Goal: Transaction & Acquisition: Book appointment/travel/reservation

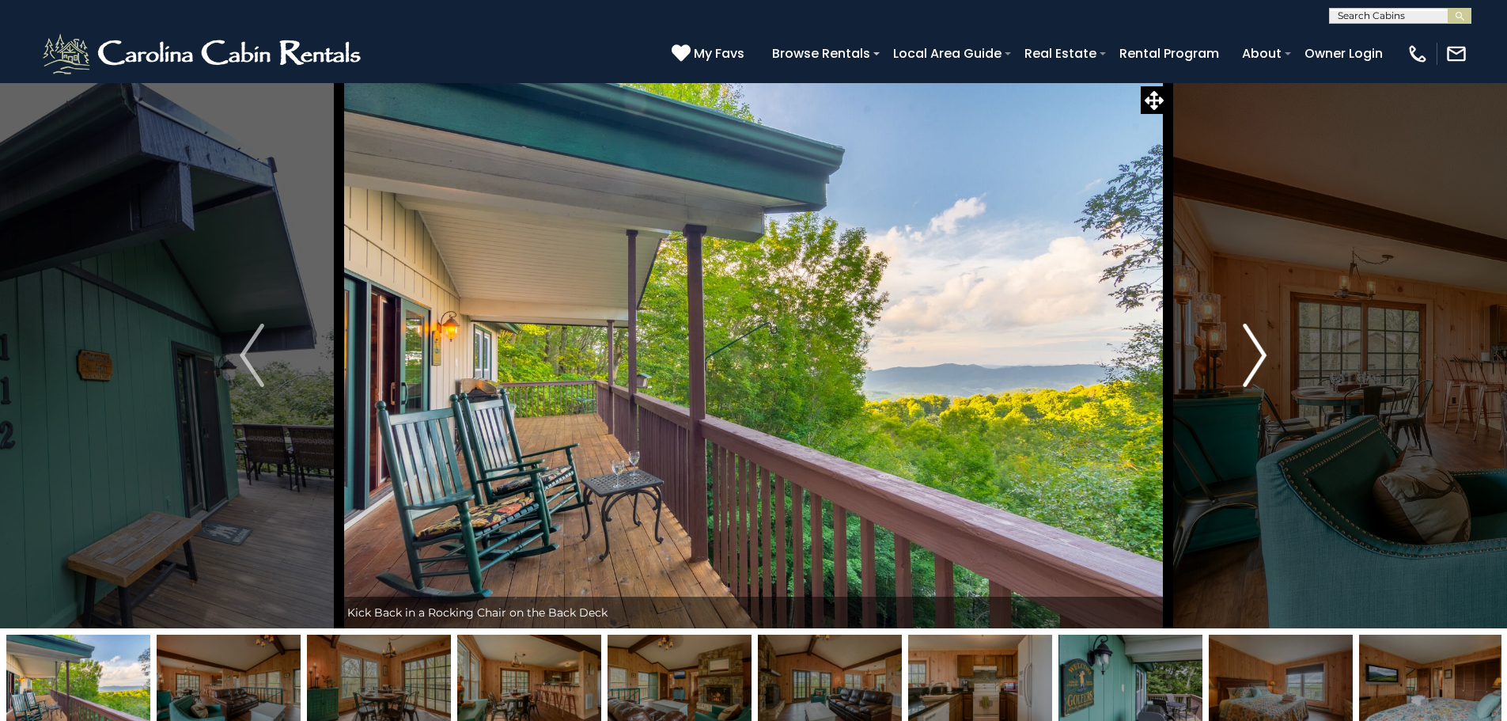
click at [1265, 351] on img "Next" at bounding box center [1255, 354] width 24 height 63
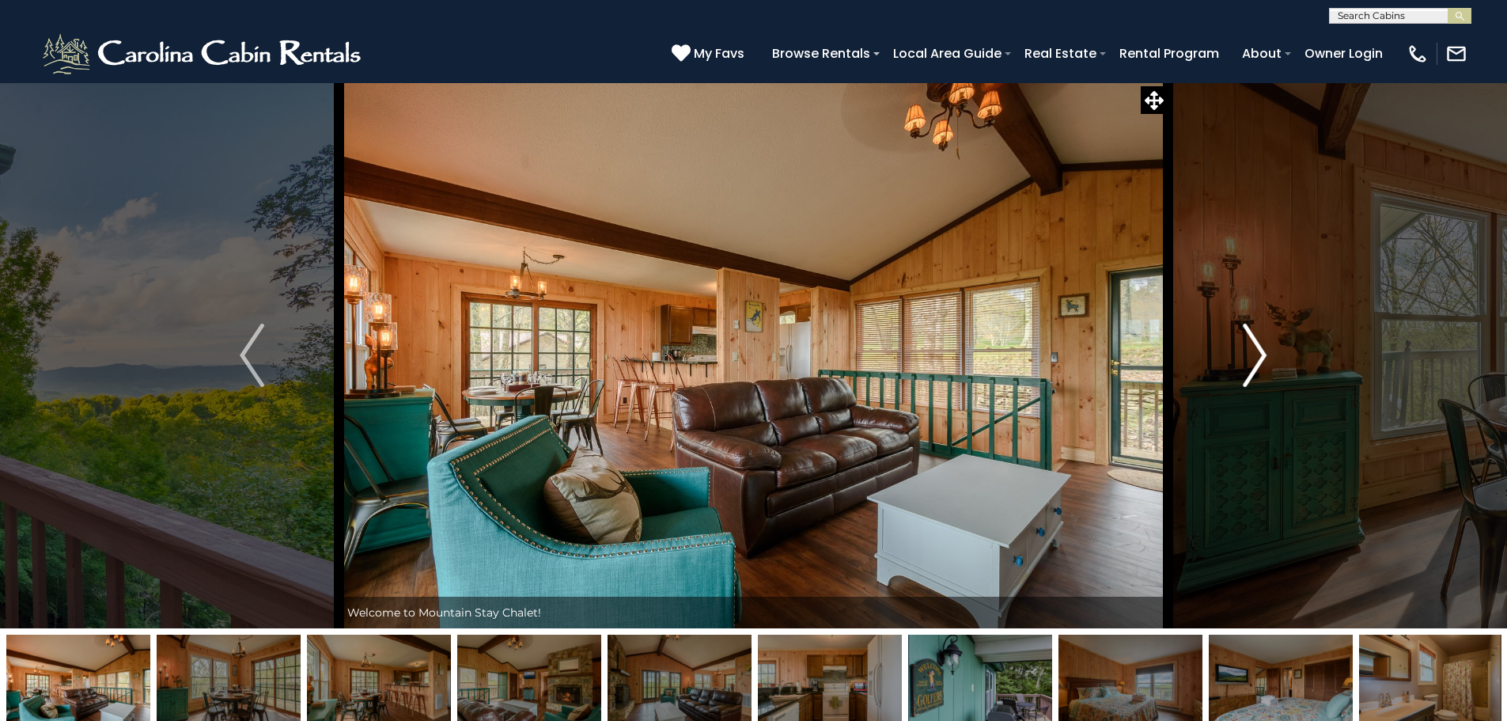
click at [1257, 353] on img "Next" at bounding box center [1255, 354] width 24 height 63
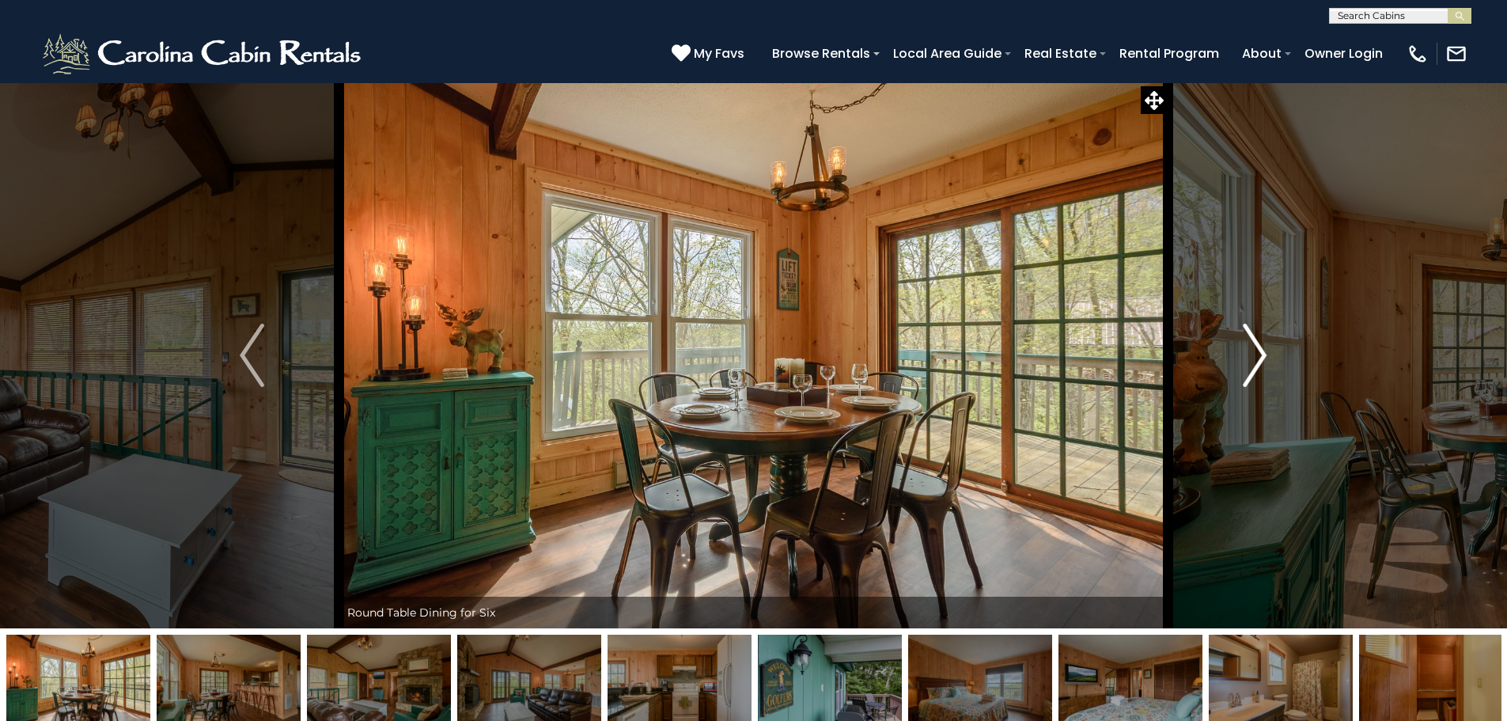
click at [1262, 351] on img "Next" at bounding box center [1255, 354] width 24 height 63
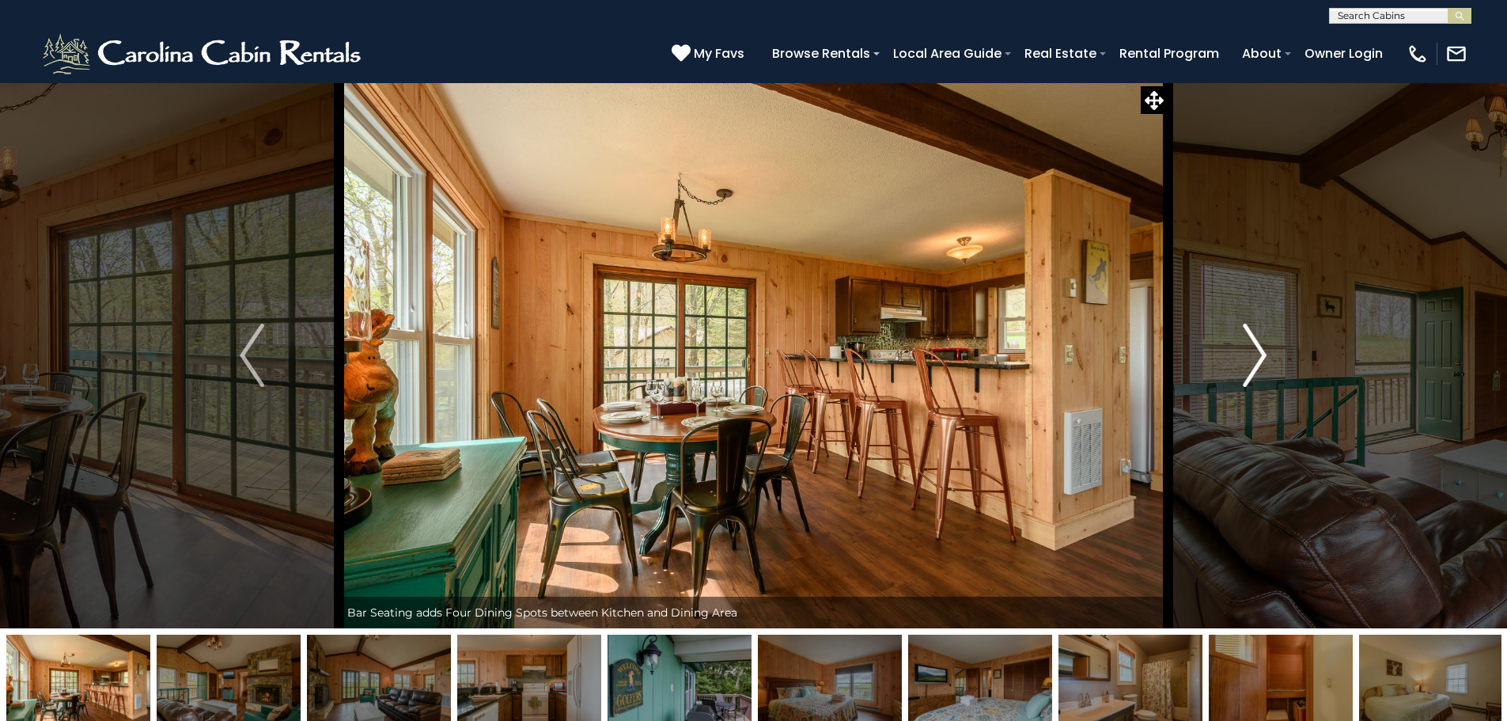
click at [1262, 350] on img "Next" at bounding box center [1255, 354] width 24 height 63
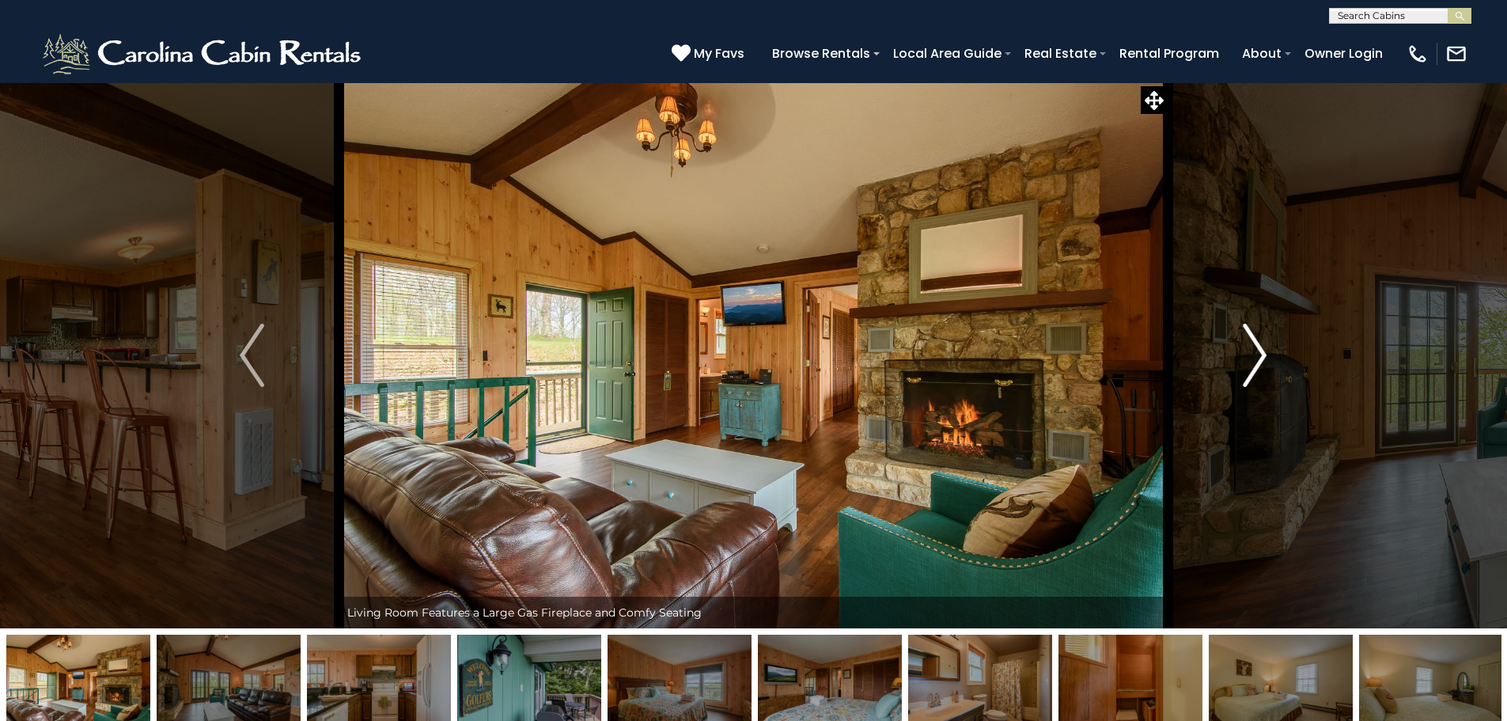
click at [1262, 350] on img "Next" at bounding box center [1255, 354] width 24 height 63
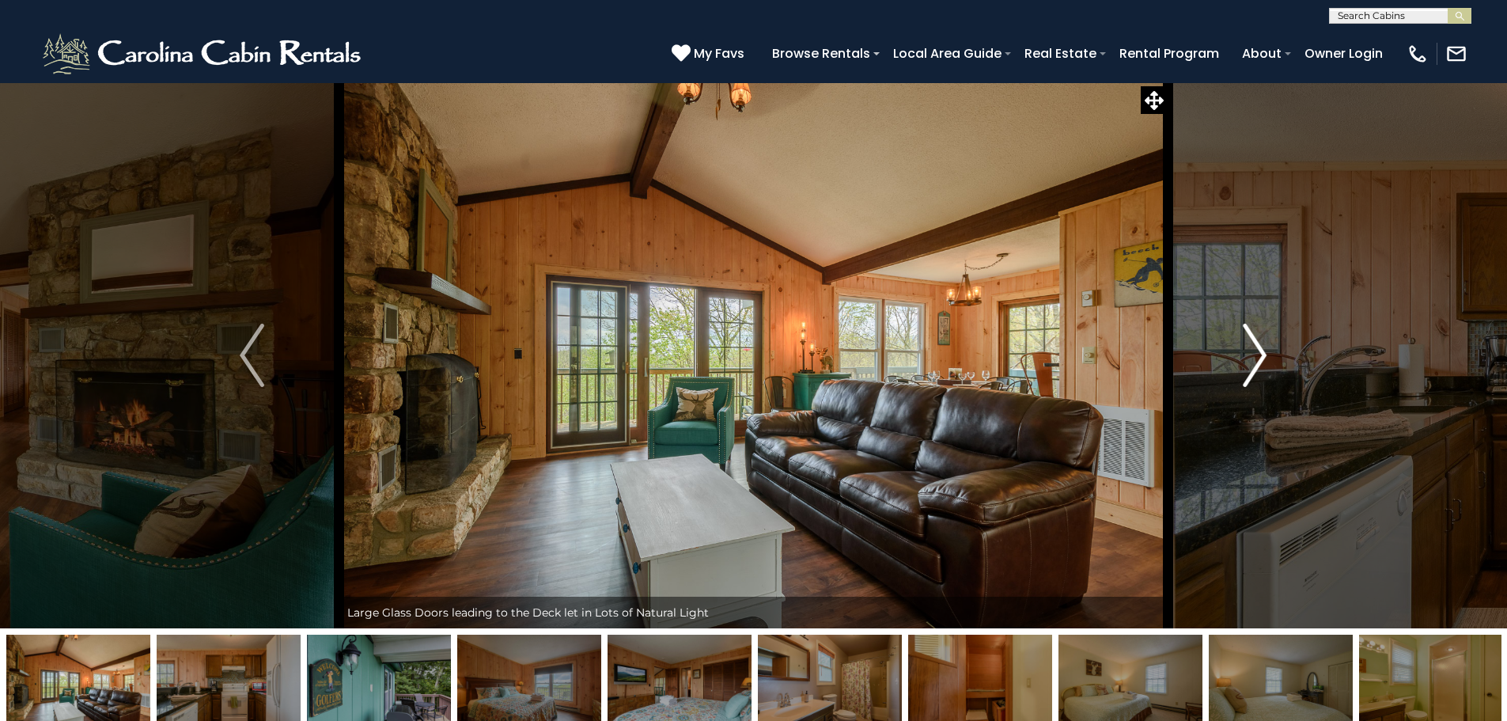
click at [1262, 350] on img "Next" at bounding box center [1255, 354] width 24 height 63
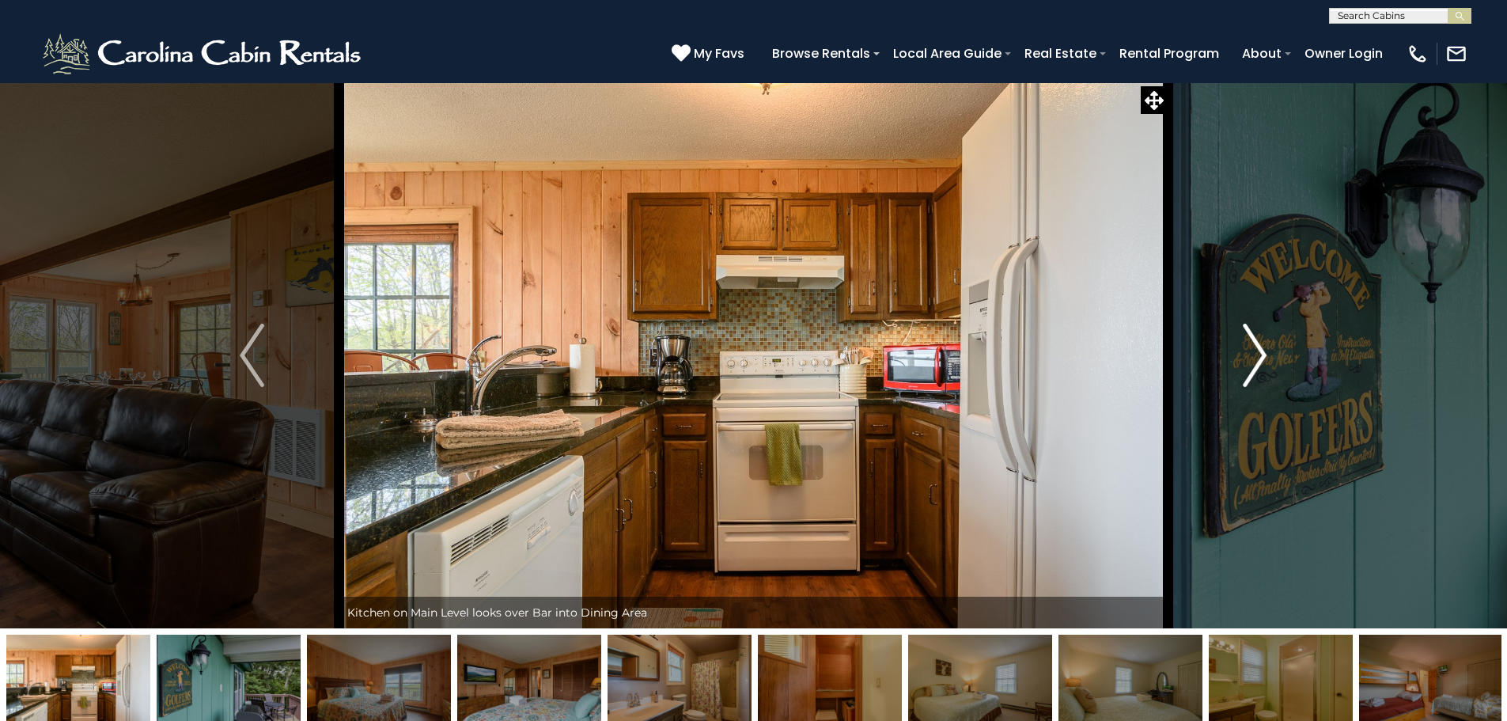
click at [1262, 350] on img "Next" at bounding box center [1255, 354] width 24 height 63
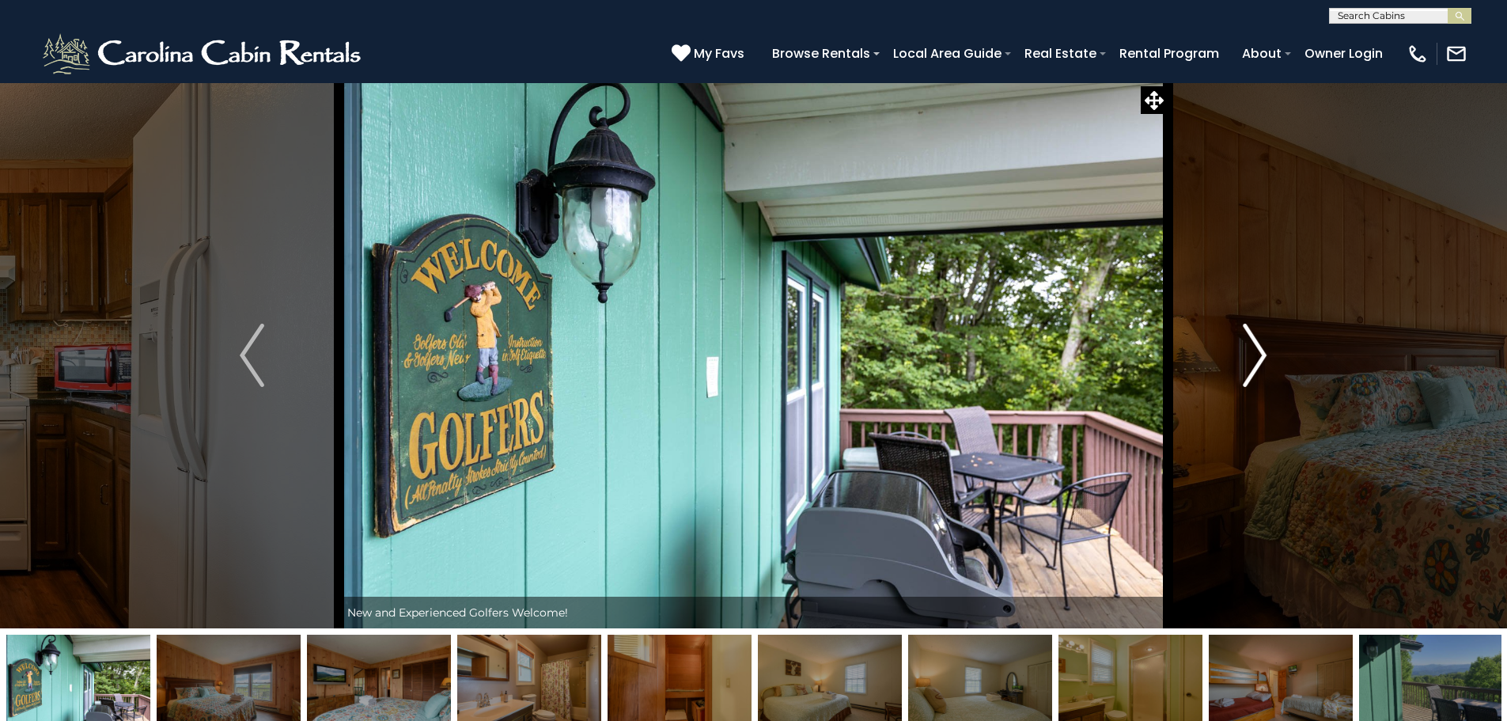
click at [1262, 350] on img "Next" at bounding box center [1255, 354] width 24 height 63
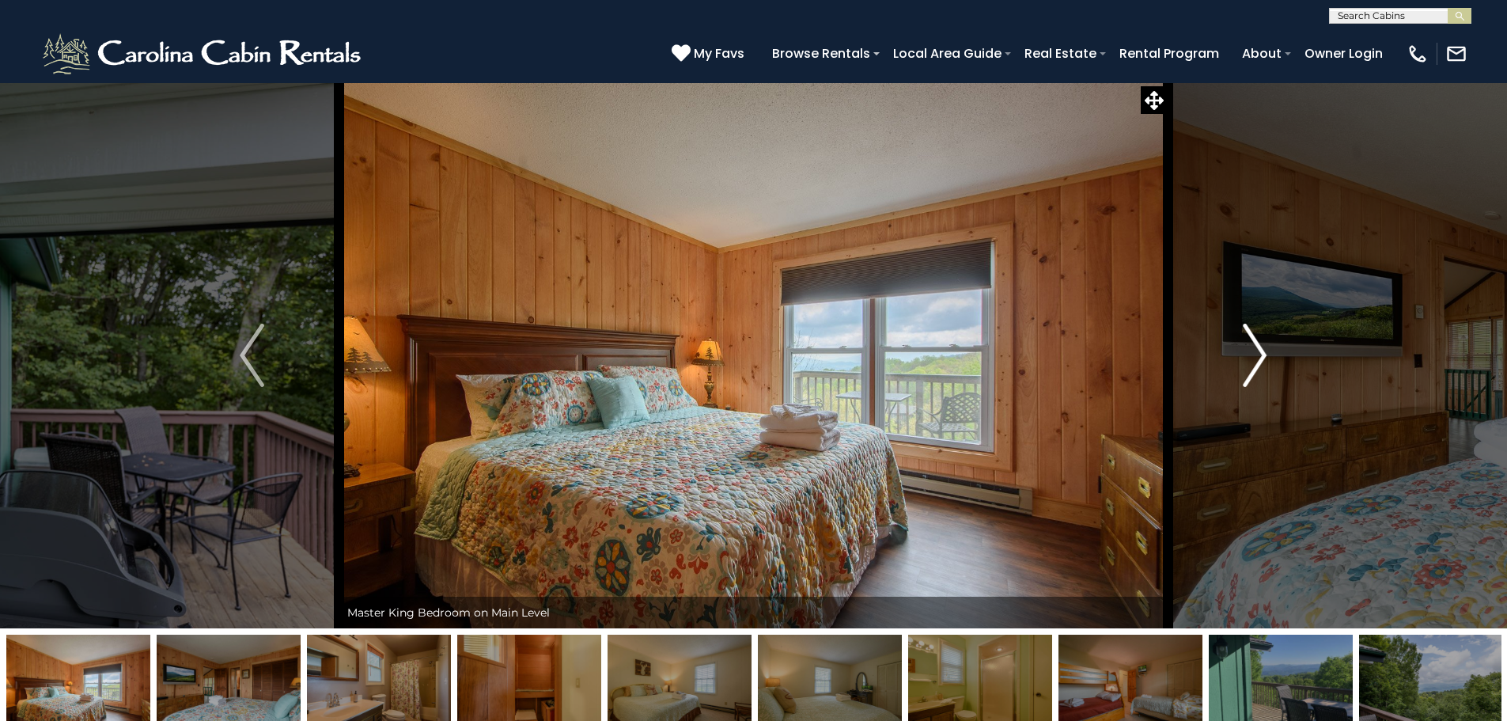
click at [1261, 350] on img "Next" at bounding box center [1255, 354] width 24 height 63
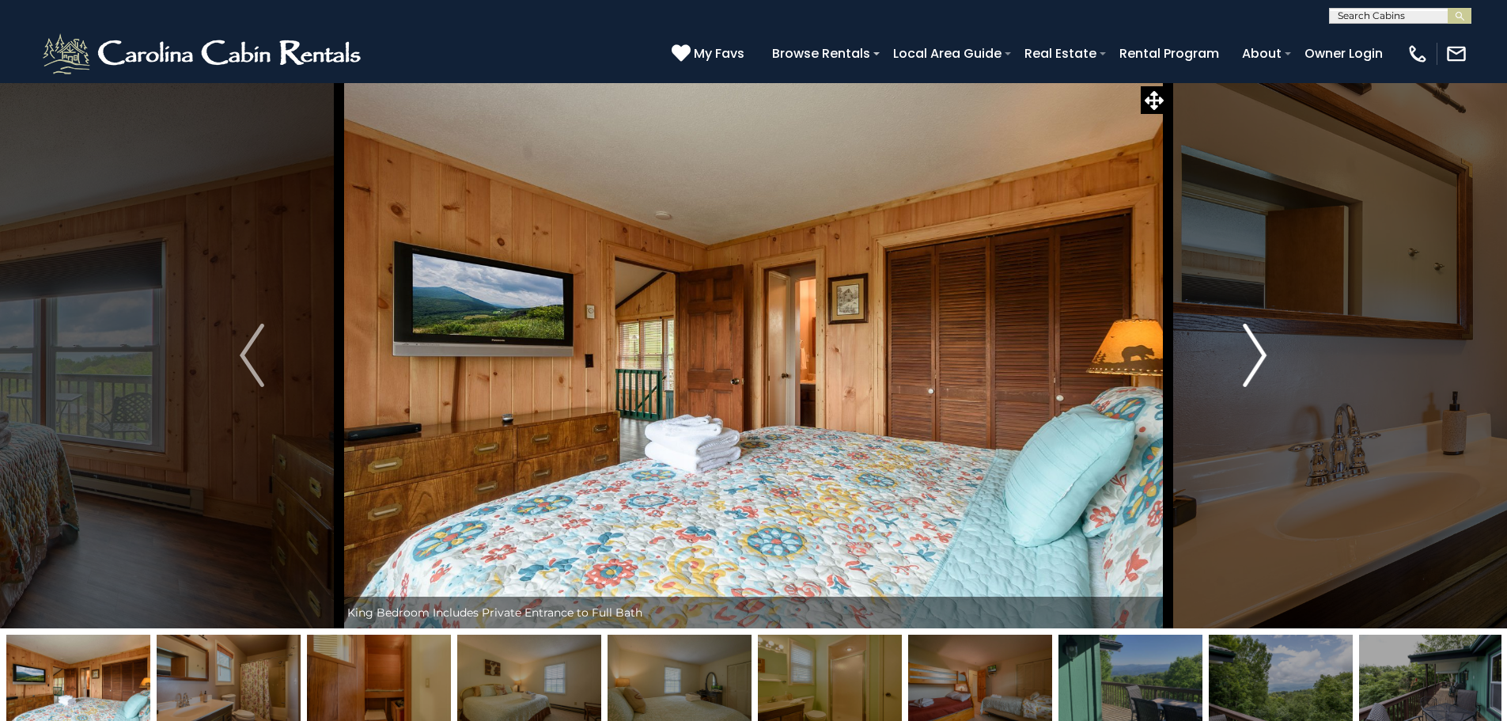
click at [1260, 350] on img "Next" at bounding box center [1255, 354] width 24 height 63
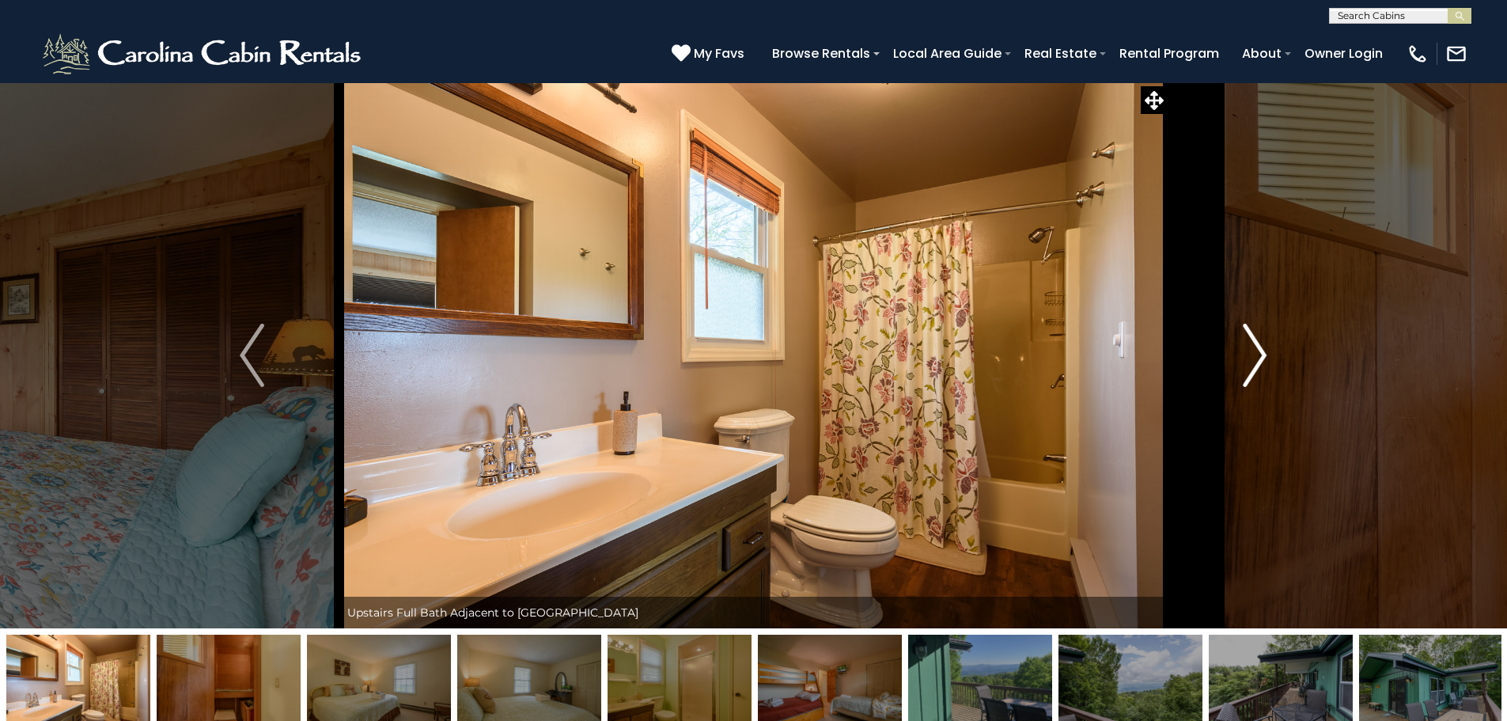
click at [1260, 350] on img "Next" at bounding box center [1255, 354] width 24 height 63
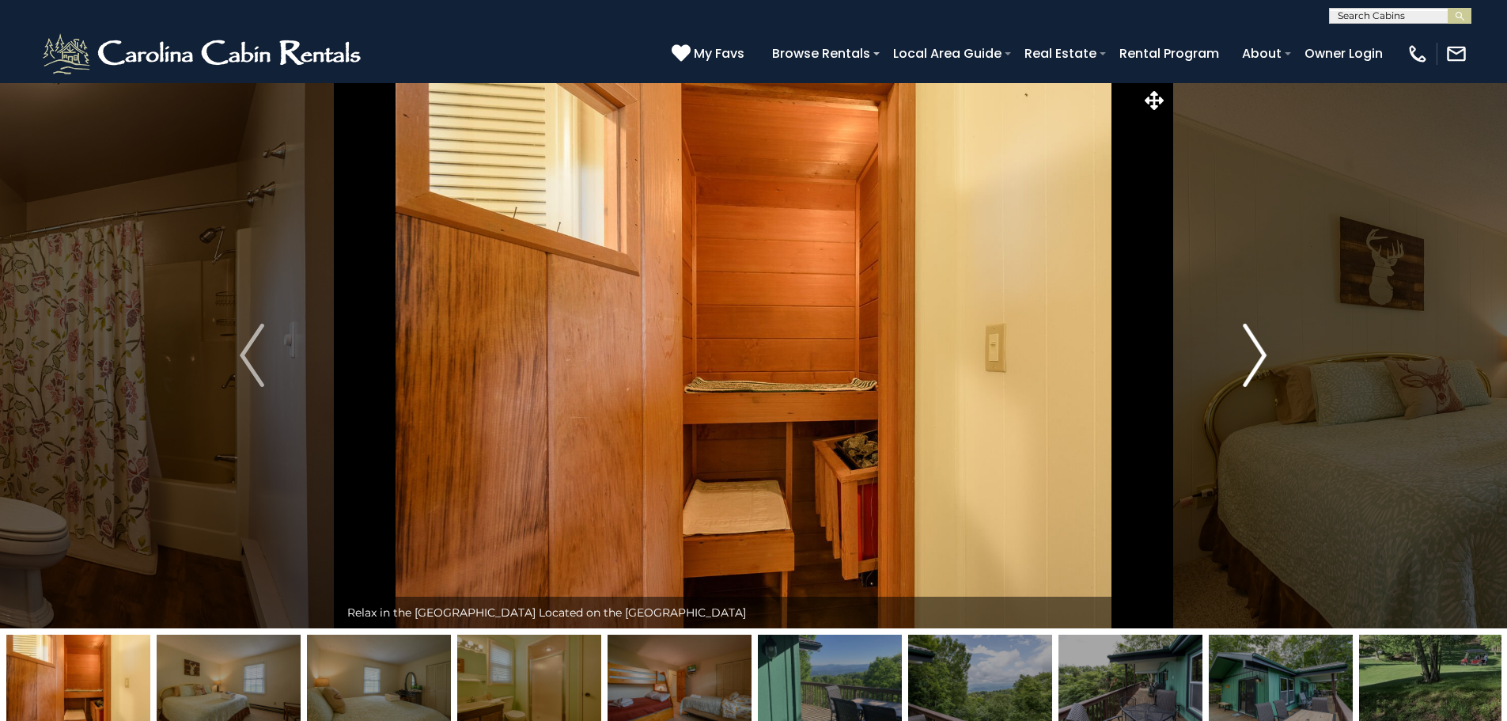
click at [1260, 350] on img "Next" at bounding box center [1255, 354] width 24 height 63
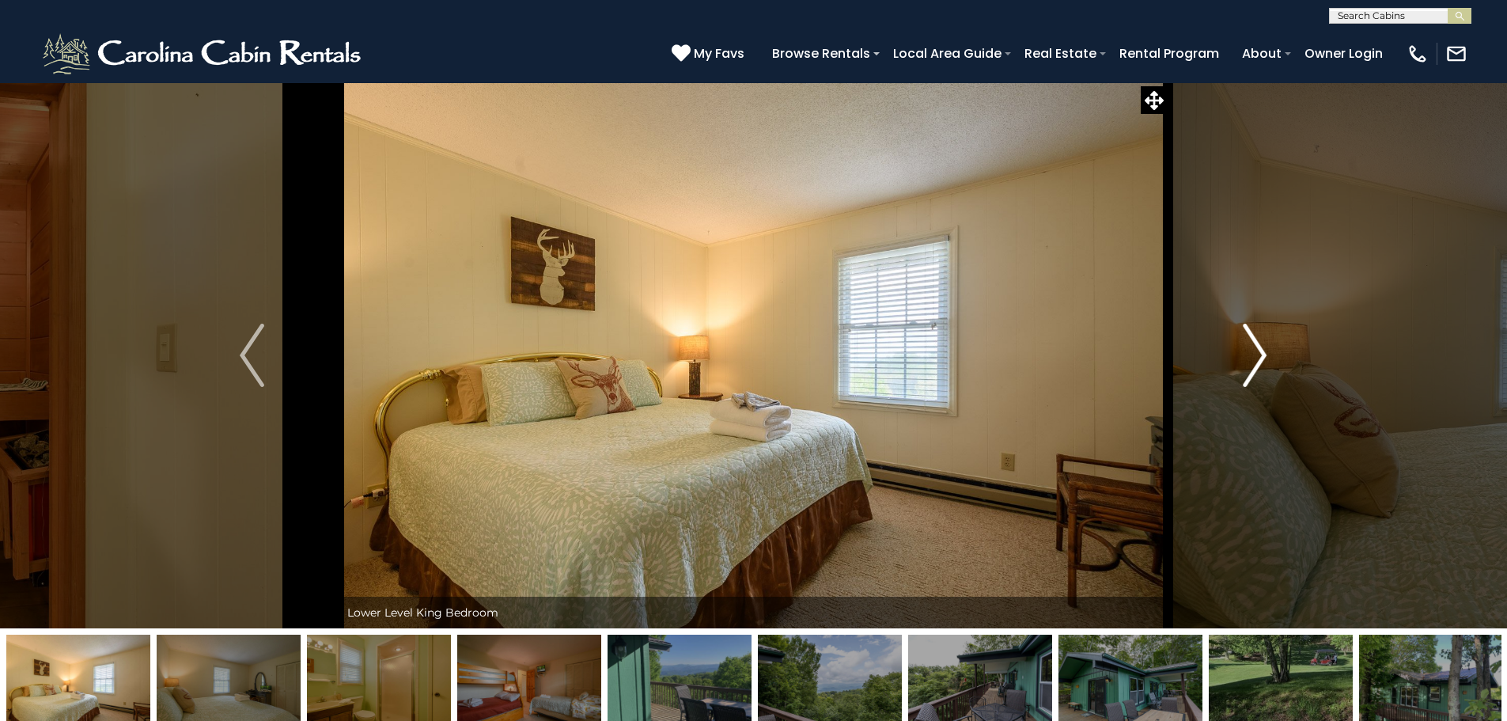
click at [1260, 350] on img "Next" at bounding box center [1255, 354] width 24 height 63
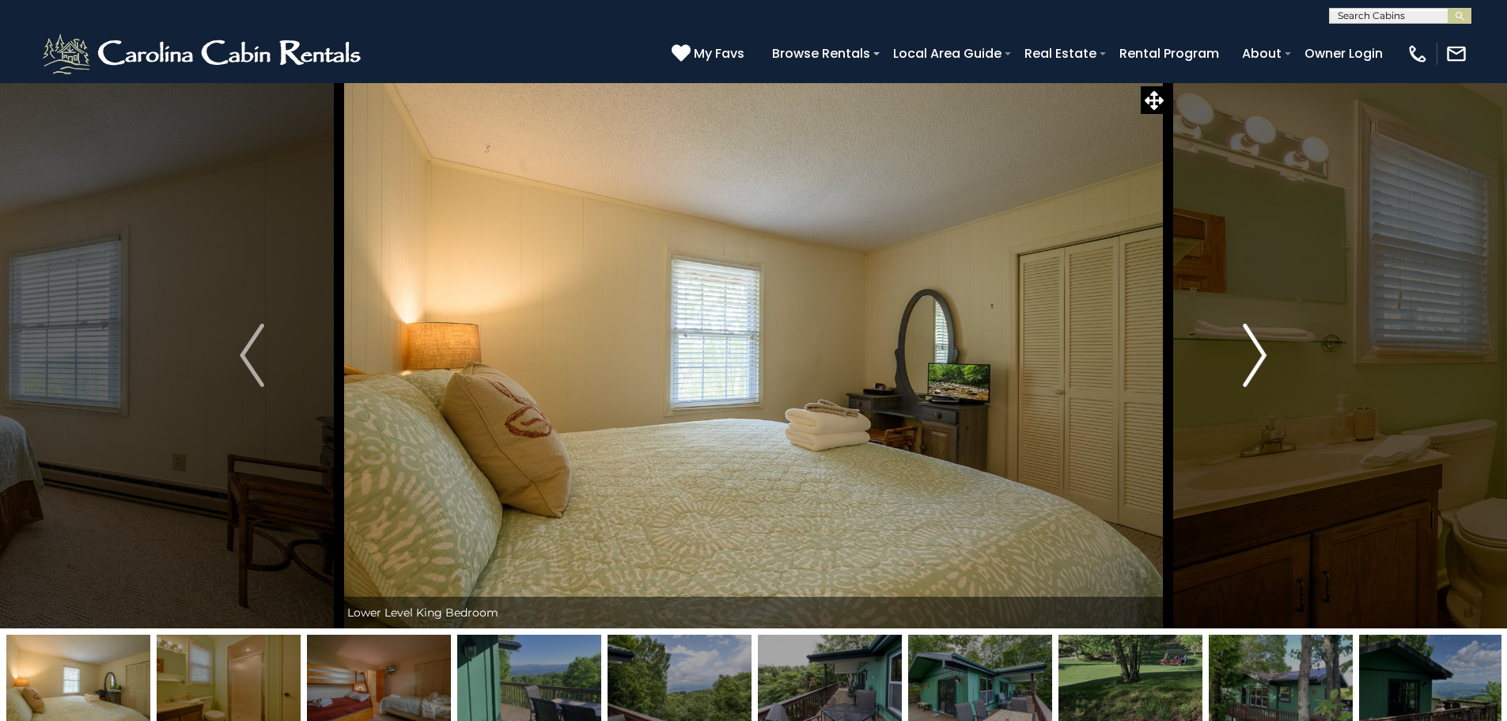
click at [1260, 350] on img "Next" at bounding box center [1255, 354] width 24 height 63
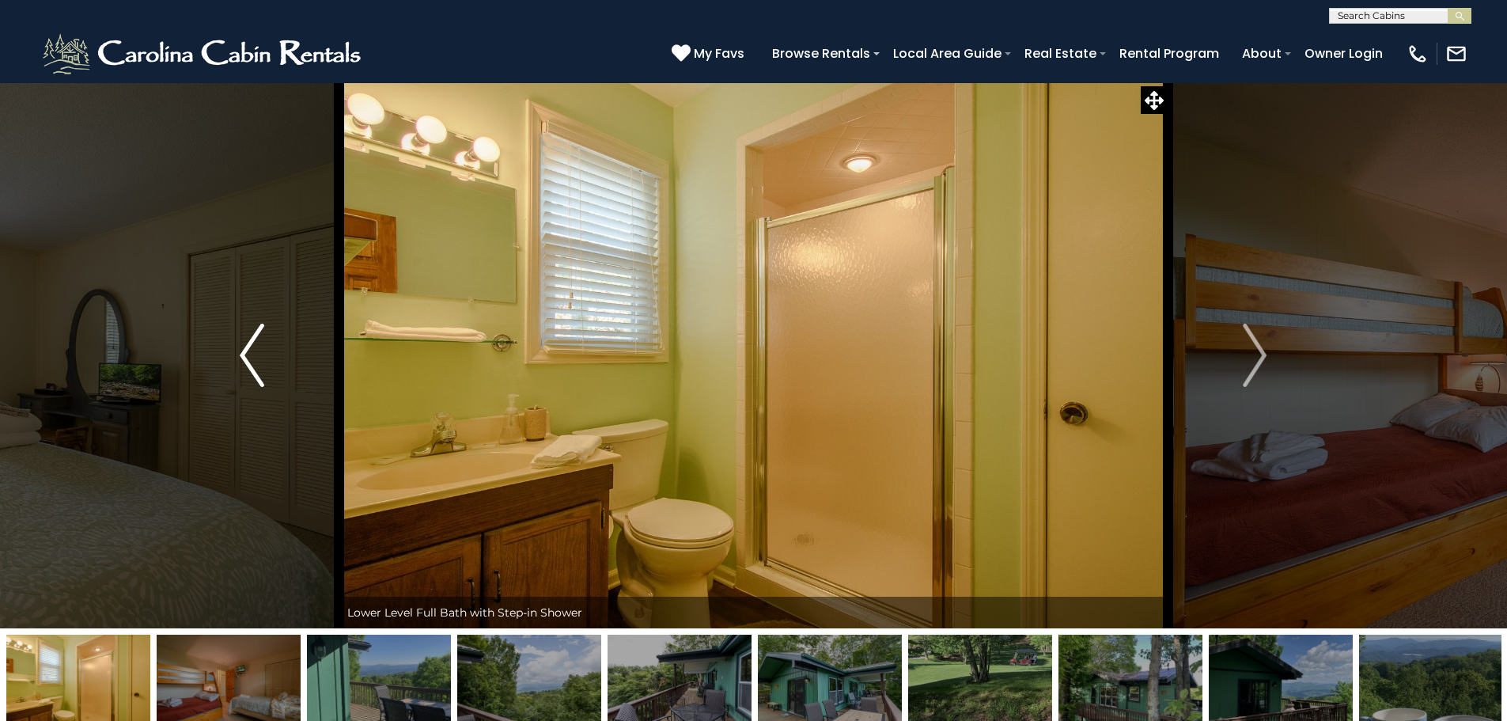
click at [245, 350] on img "Previous" at bounding box center [252, 354] width 24 height 63
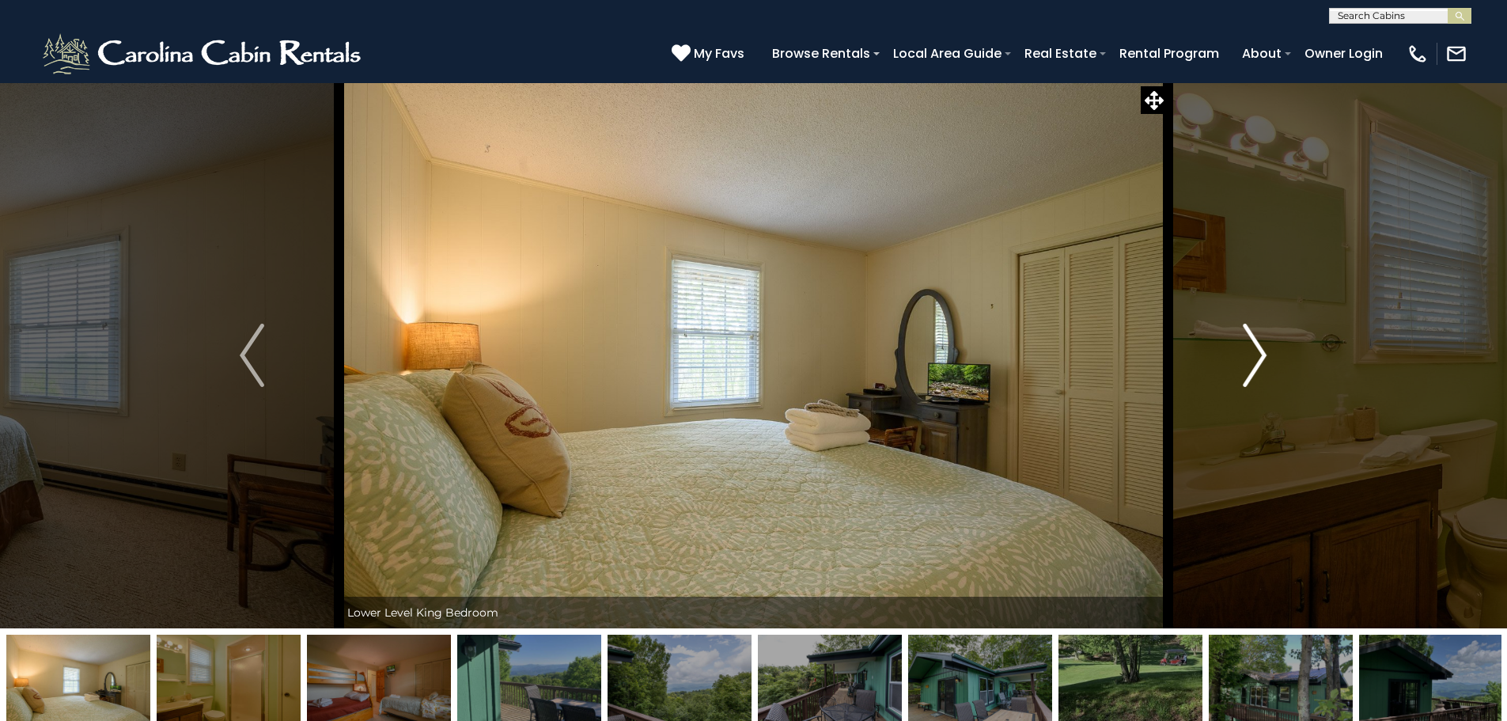
click at [1261, 353] on img "Next" at bounding box center [1255, 354] width 24 height 63
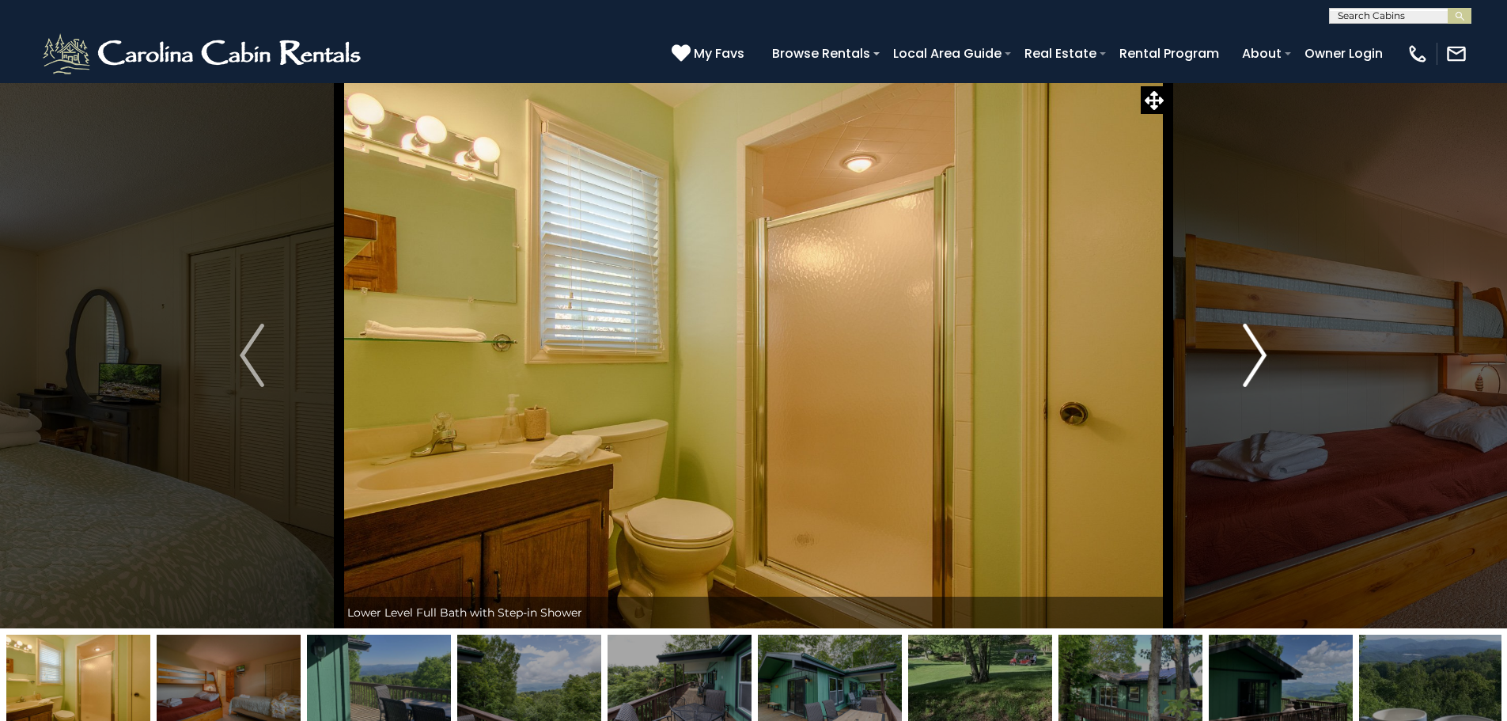
click at [1261, 353] on img "Next" at bounding box center [1255, 354] width 24 height 63
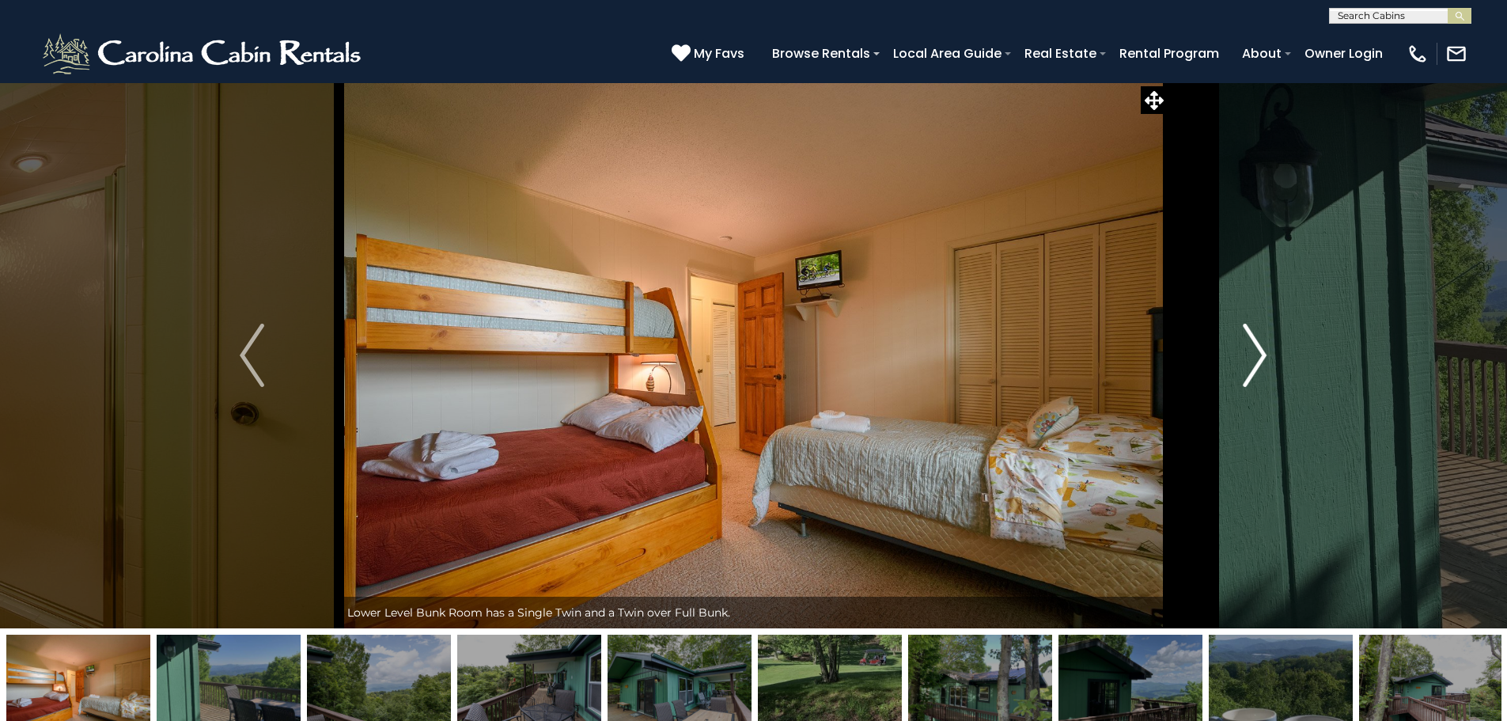
click at [1262, 353] on img "Next" at bounding box center [1255, 354] width 24 height 63
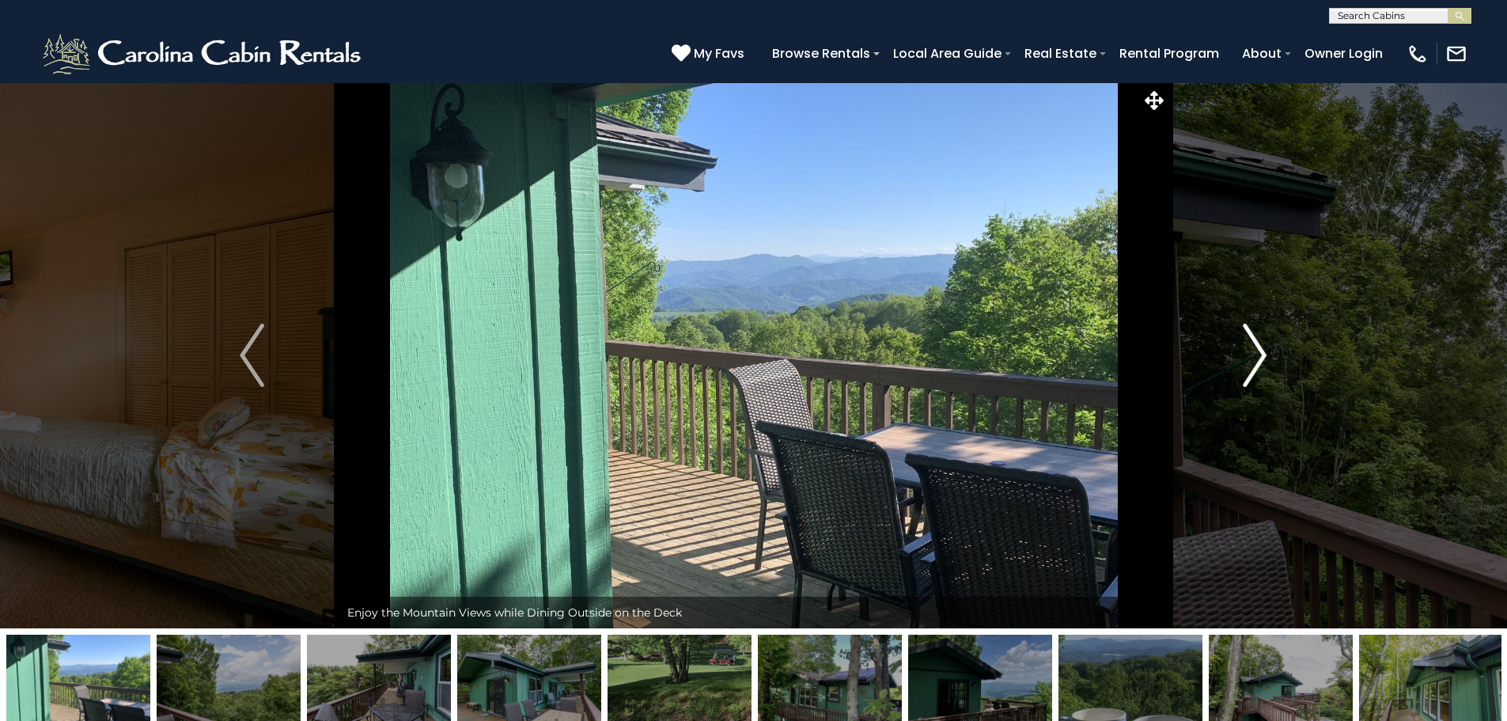
click at [1262, 353] on img "Next" at bounding box center [1255, 354] width 24 height 63
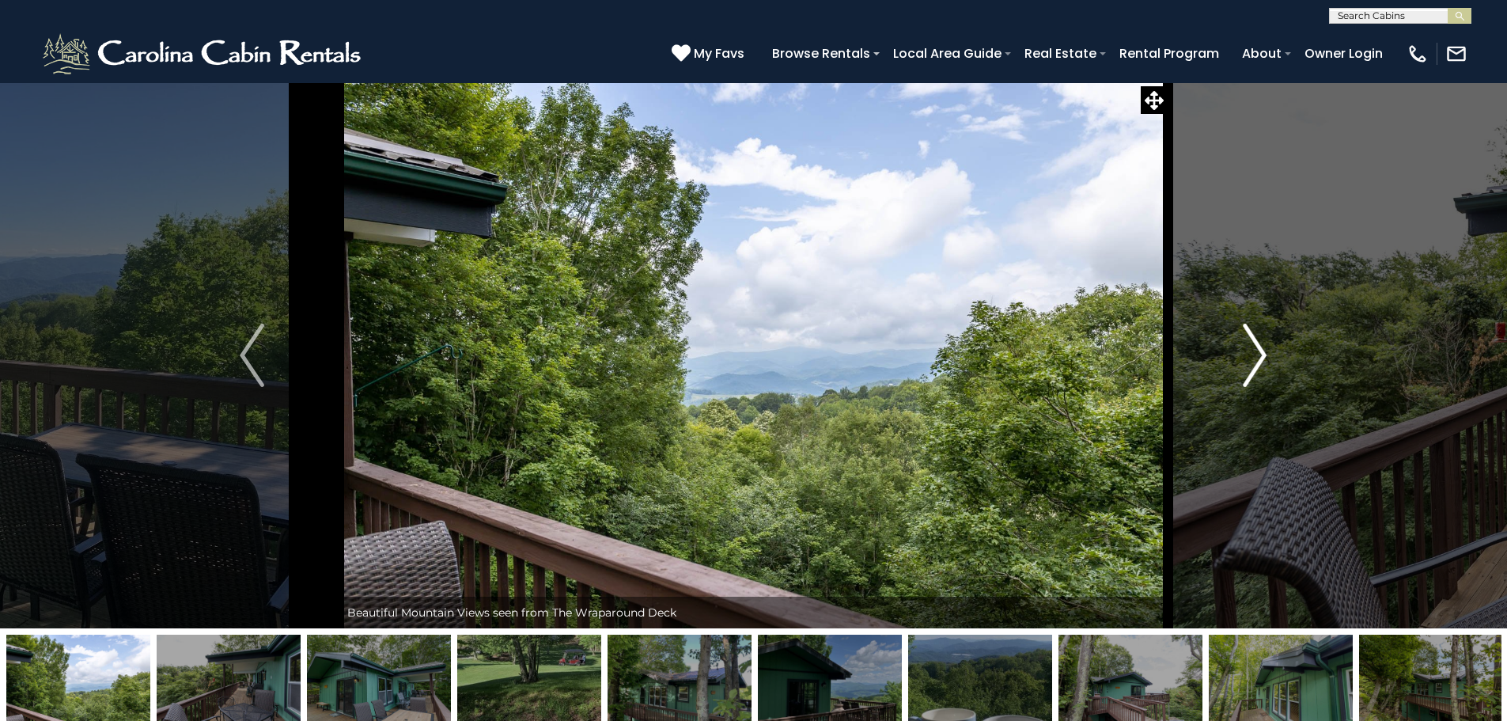
click at [1262, 353] on img "Next" at bounding box center [1255, 354] width 24 height 63
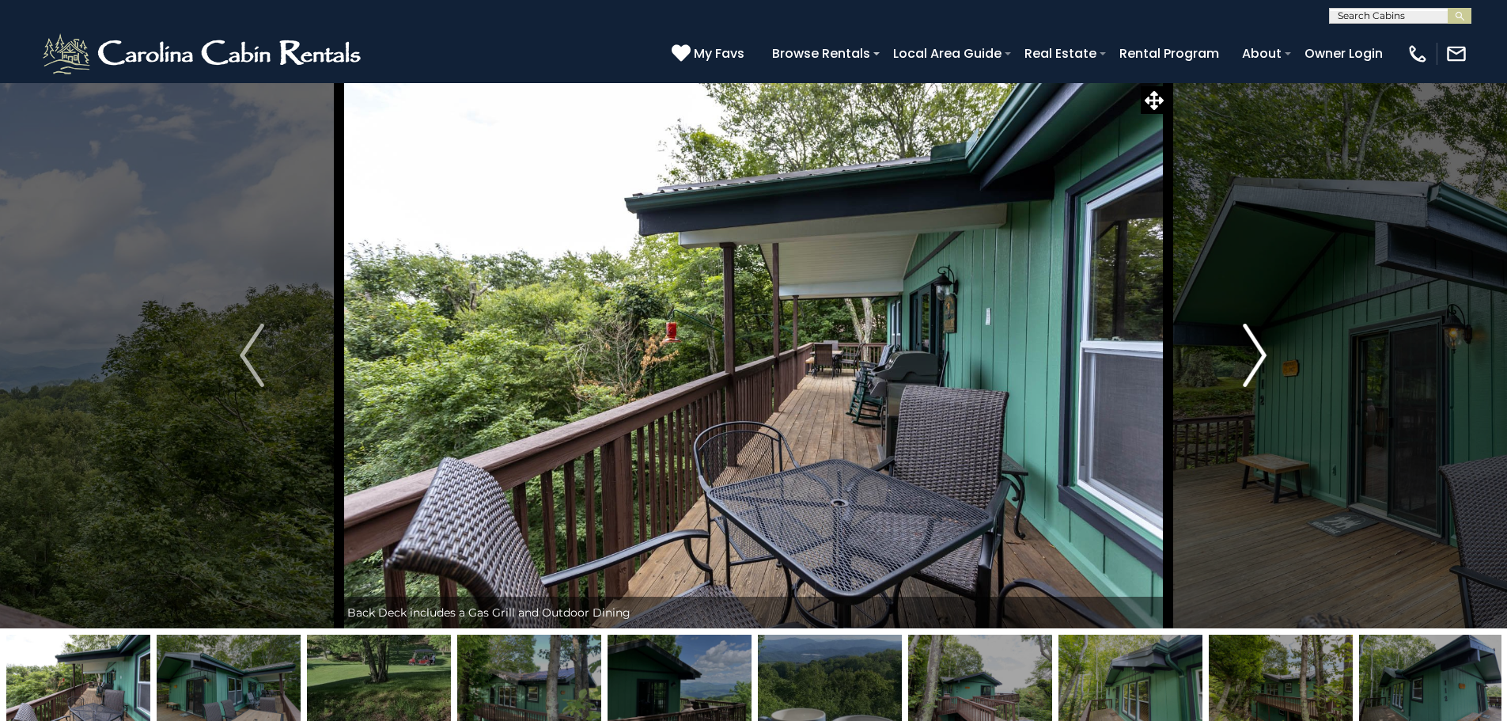
click at [1262, 353] on img "Next" at bounding box center [1255, 354] width 24 height 63
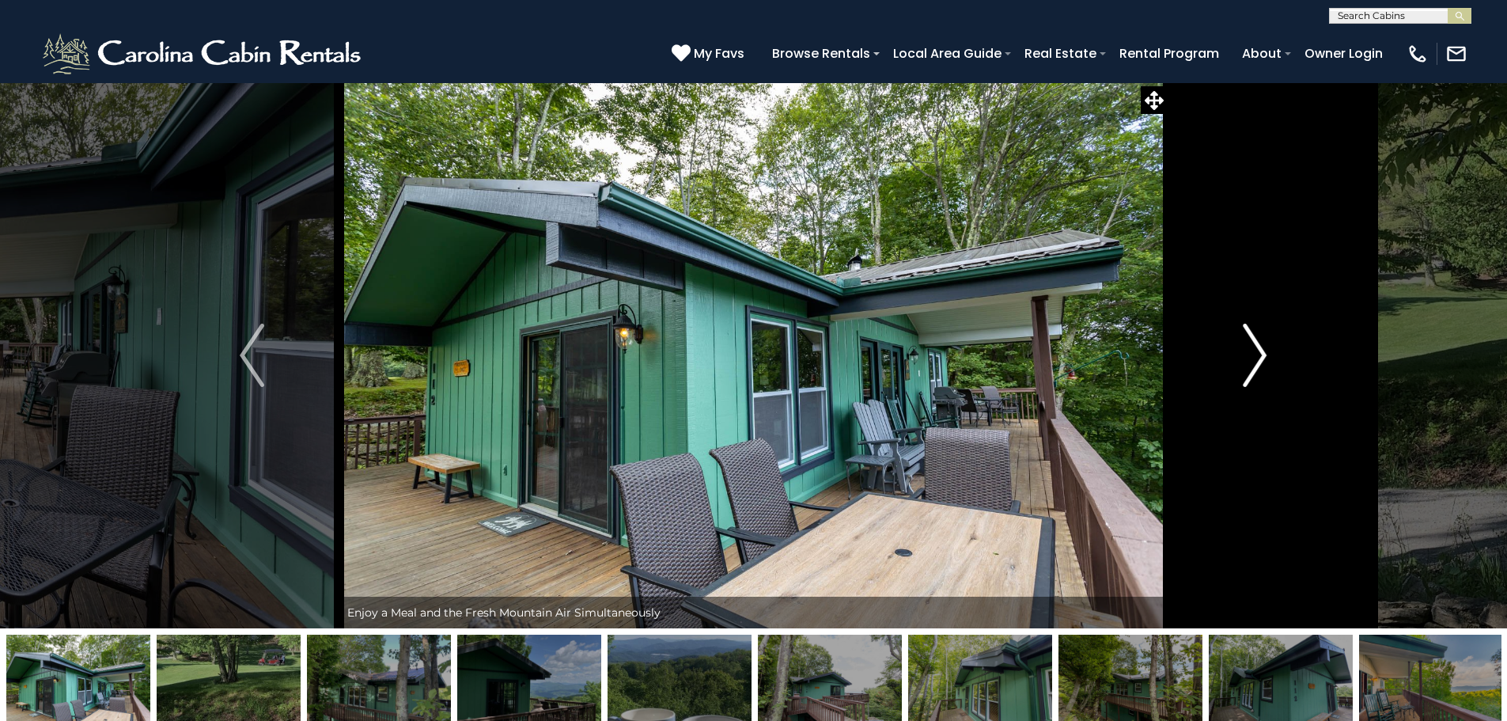
click at [1262, 353] on img "Next" at bounding box center [1255, 354] width 24 height 63
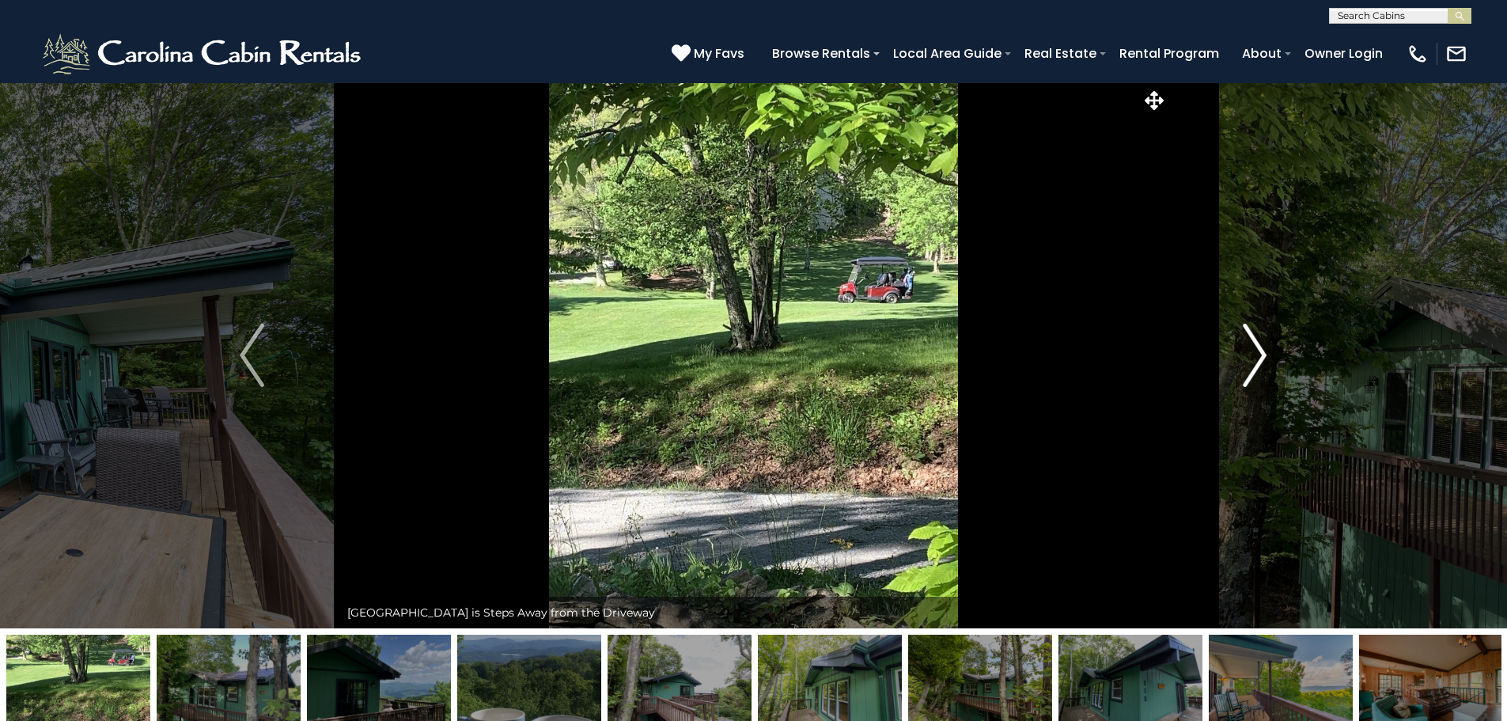
click at [1262, 353] on img "Next" at bounding box center [1255, 354] width 24 height 63
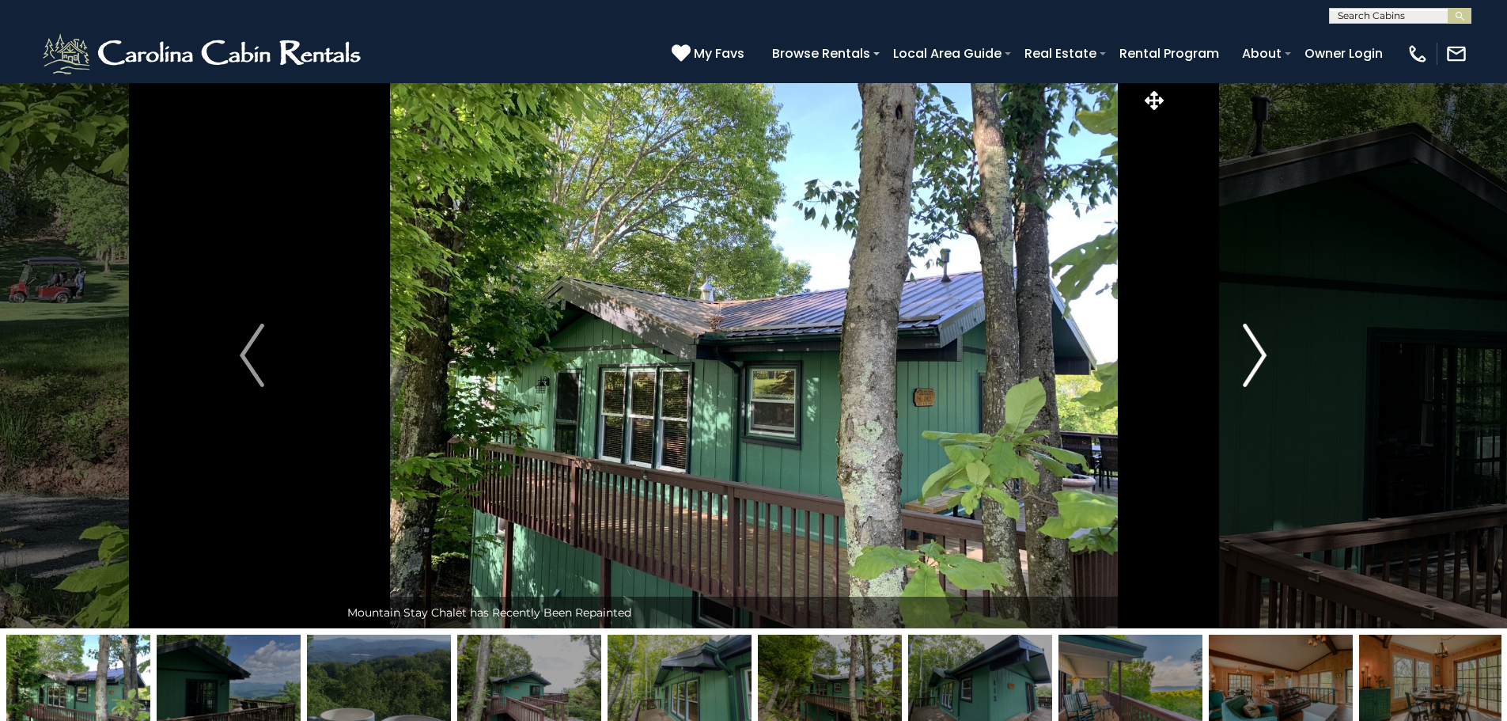
click at [1262, 353] on img "Next" at bounding box center [1255, 354] width 24 height 63
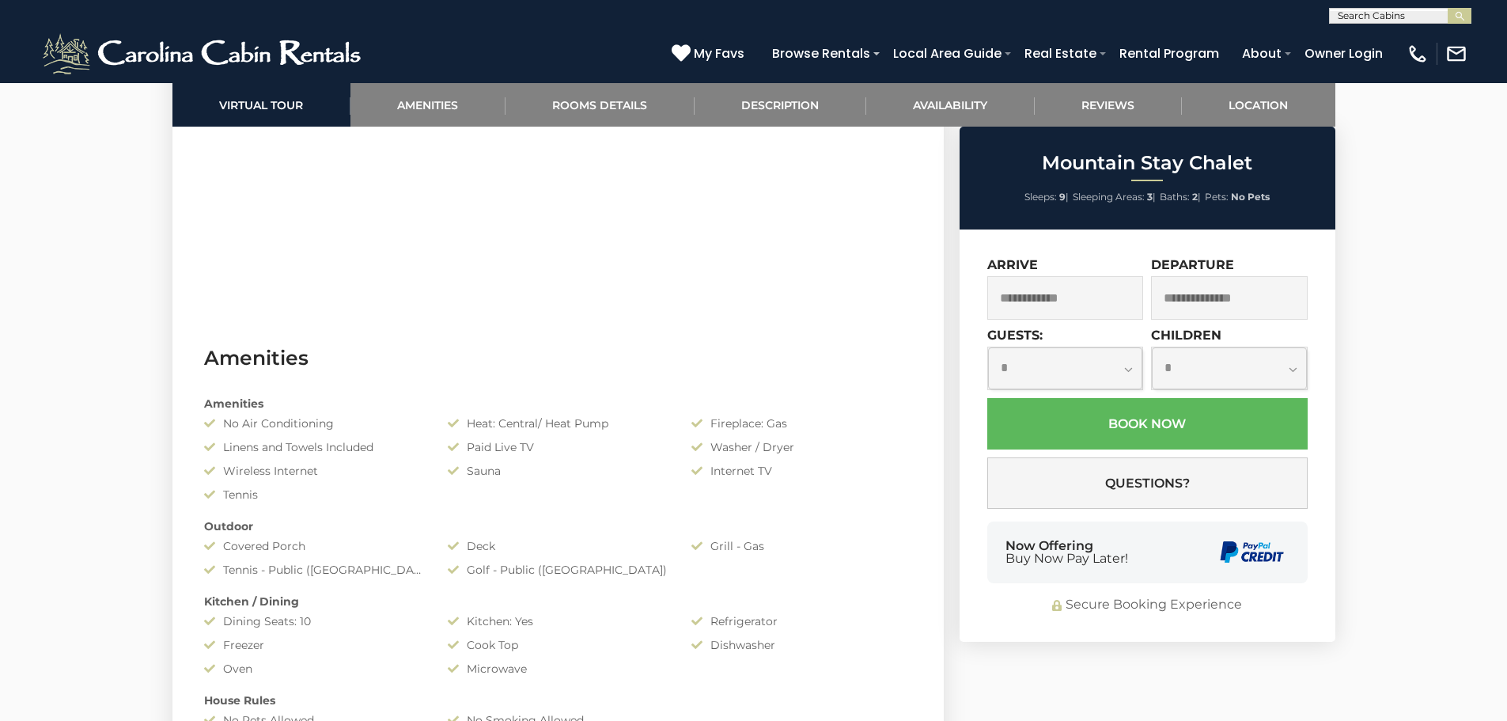
scroll to position [1028, 0]
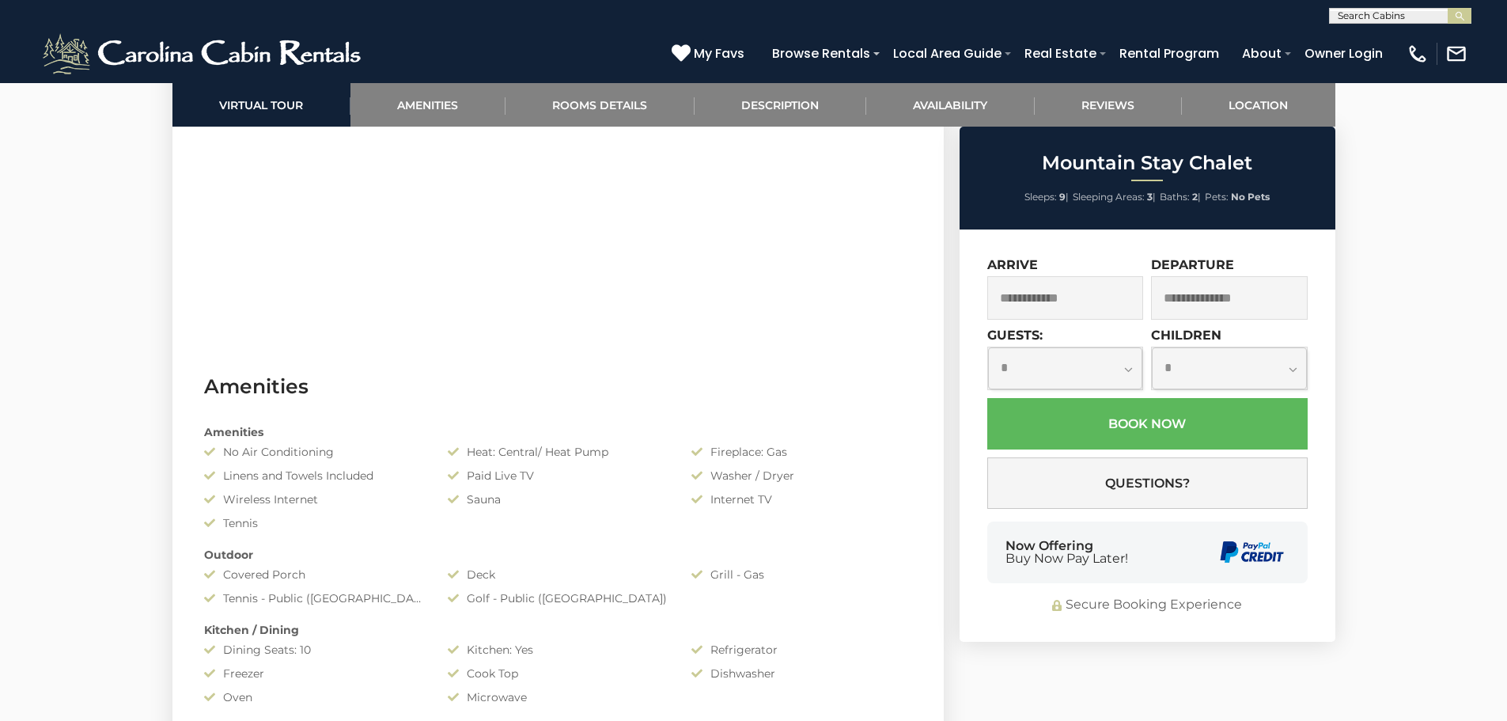
click at [1022, 298] on input "text" at bounding box center [1065, 298] width 157 height 44
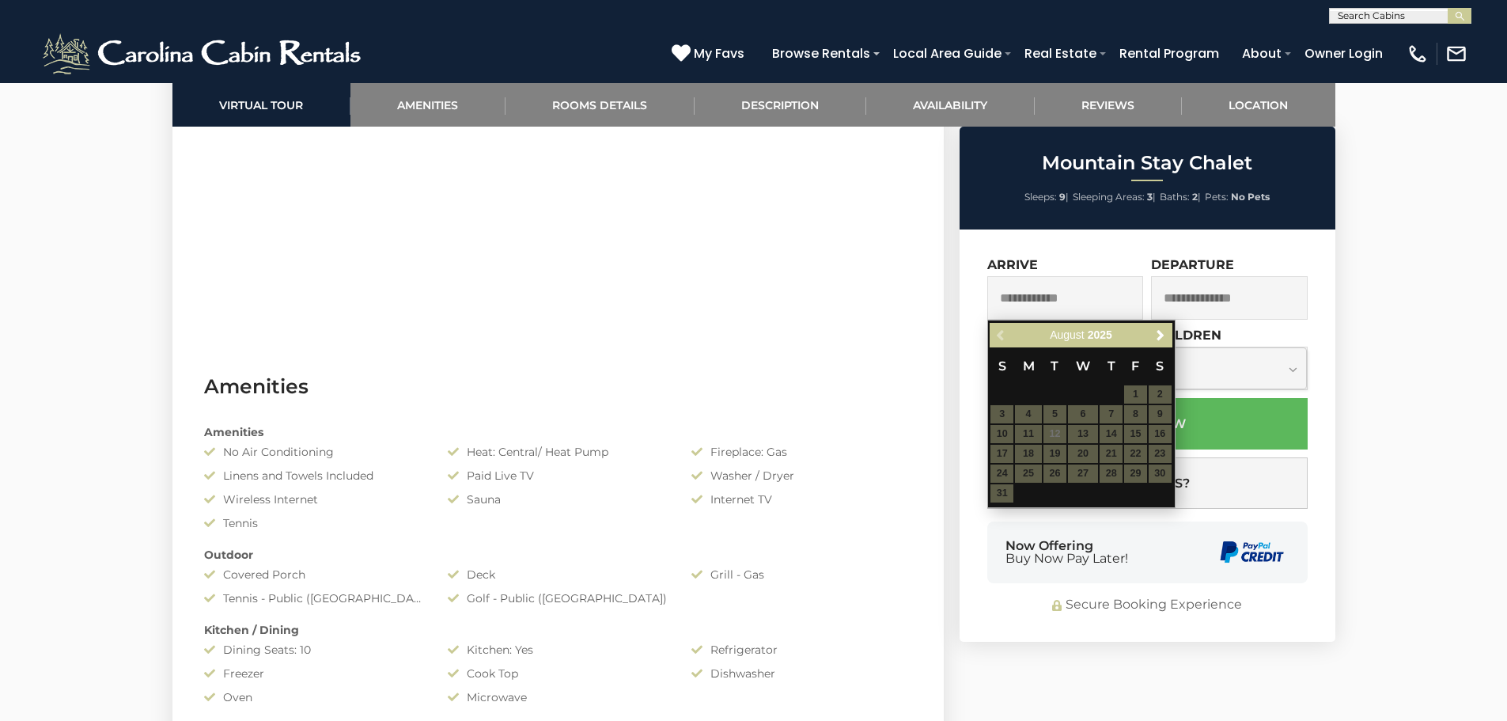
click at [996, 471] on table "S M T W T F S 1 2 3 4 5 6 7 8 9 10 11 12 13 14 15 16 17 18 19 20 21 22 23 24 25…" at bounding box center [1080, 425] width 182 height 156
click at [1167, 331] on span "Next" at bounding box center [1160, 335] width 13 height 13
drag, startPoint x: 1088, startPoint y: 418, endPoint x: 1078, endPoint y: 421, distance: 10.8
click at [1088, 418] on table "S M T W T F S 1 2 3 4 5 6 7 8 9 10 11 12 13 14 15 16 17 18 19 20 21 22 23 24 25…" at bounding box center [1080, 415] width 182 height 136
click at [1000, 418] on table "S M T W T F S 1 2 3 4 5 6 7 8 9 10 11 12 13 14 15 16 17 18 19 20 21 22 23 24 25…" at bounding box center [1080, 415] width 182 height 136
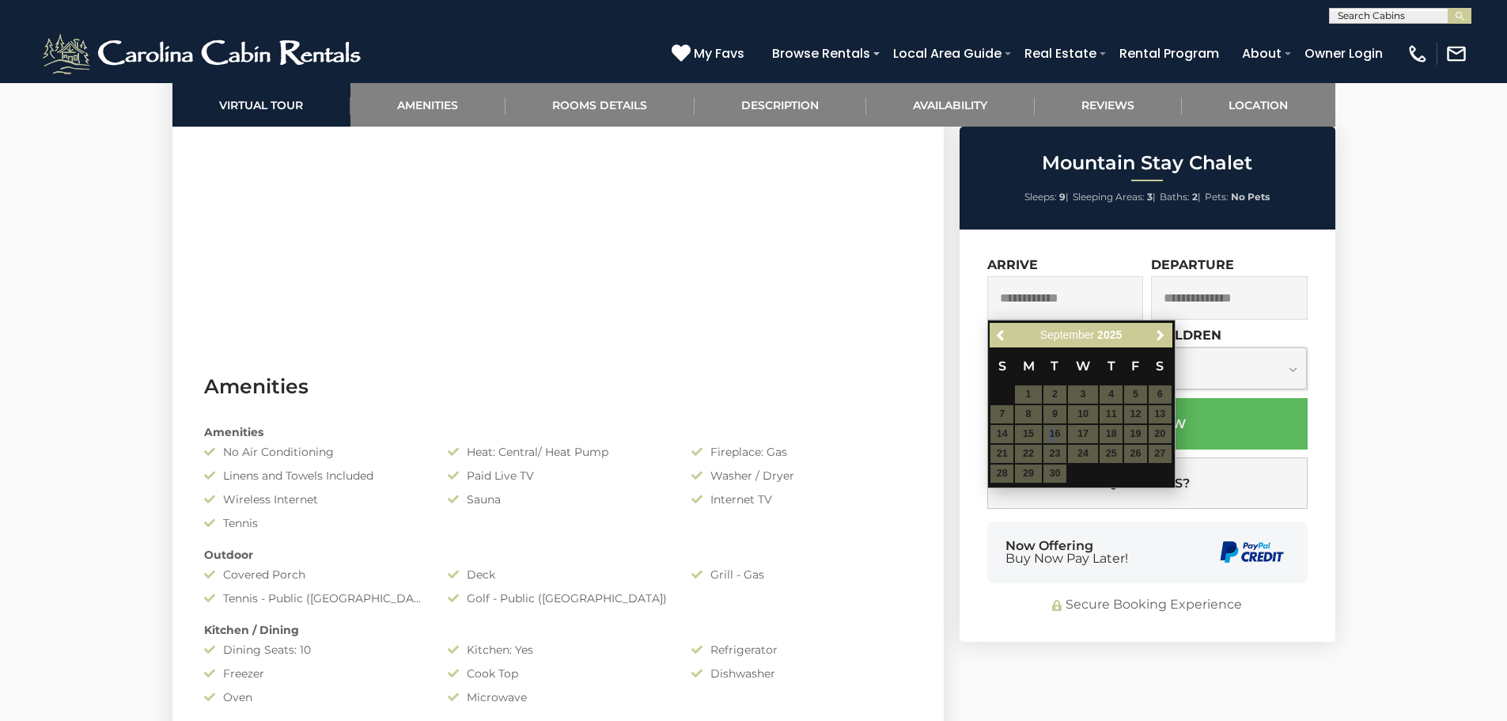
click at [1054, 431] on table "S M T W T F S 1 2 3 4 5 6 7 8 9 10 11 12 13 14 15 16 17 18 19 20 21 22 23 24 25…" at bounding box center [1080, 415] width 182 height 136
click at [1062, 302] on input "text" at bounding box center [1065, 298] width 157 height 44
click at [1161, 333] on span "Next" at bounding box center [1160, 335] width 13 height 13
